Goal: Task Accomplishment & Management: Complete application form

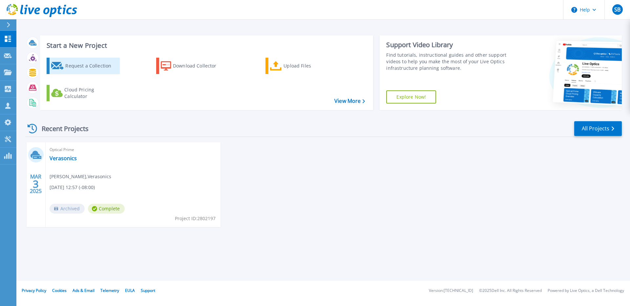
click at [97, 65] on div "Request a Collection" at bounding box center [91, 65] width 52 height 13
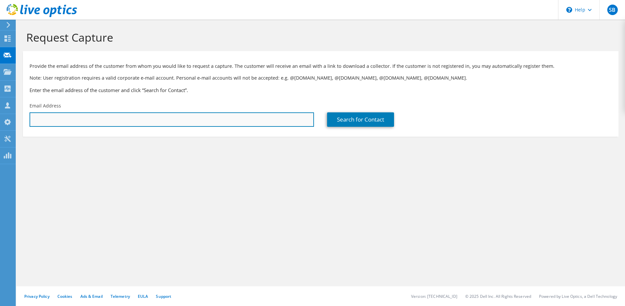
click at [119, 121] on input "text" at bounding box center [172, 119] width 284 height 14
paste input "[EMAIL_ADDRESS][DOMAIN_NAME]"
type input "[EMAIL_ADDRESS][DOMAIN_NAME]"
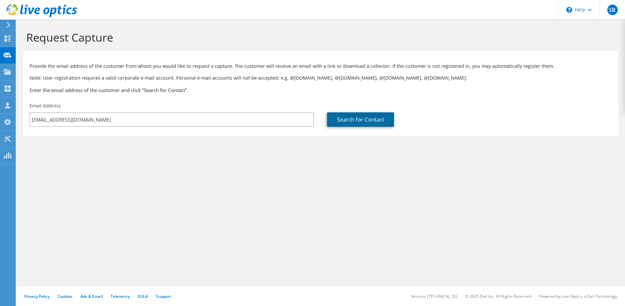
click at [350, 118] on link "Search for Contact" at bounding box center [360, 119] width 67 height 14
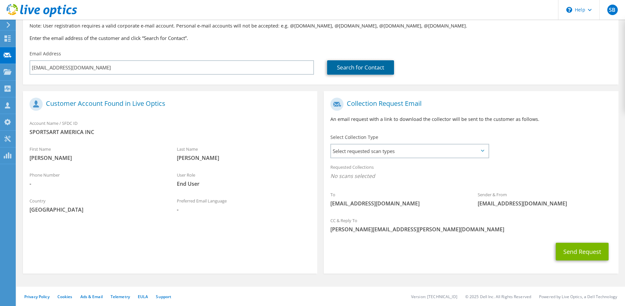
scroll to position [52, 0]
click at [383, 149] on span "Select requested scan types" at bounding box center [409, 150] width 157 height 13
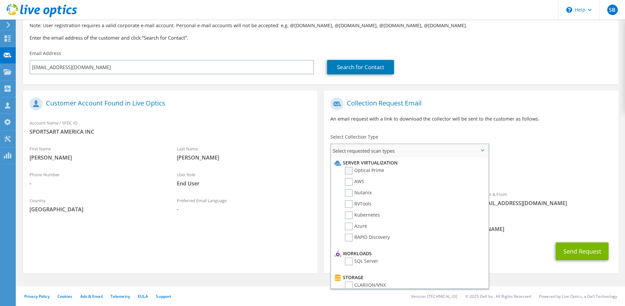
click at [346, 170] on label "Optical Prime" at bounding box center [364, 171] width 39 height 8
click at [0, 0] on input "Optical Prime" at bounding box center [0, 0] width 0 height 0
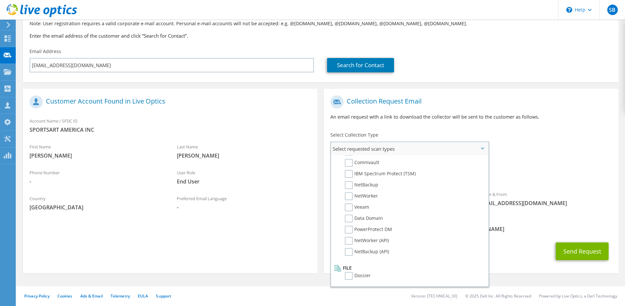
scroll to position [0, 0]
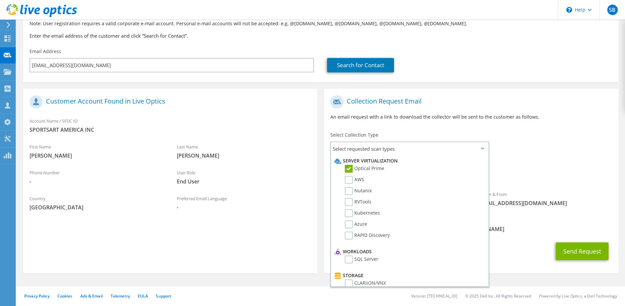
click at [533, 144] on div "To [EMAIL_ADDRESS][DOMAIN_NAME] Sender & From [EMAIL_ADDRESS][DOMAIN_NAME]" at bounding box center [471, 152] width 294 height 121
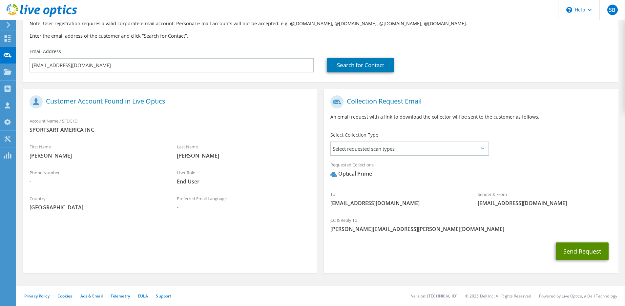
click at [584, 251] on button "Send Request" at bounding box center [581, 252] width 53 height 18
